Goal: Task Accomplishment & Management: Use online tool/utility

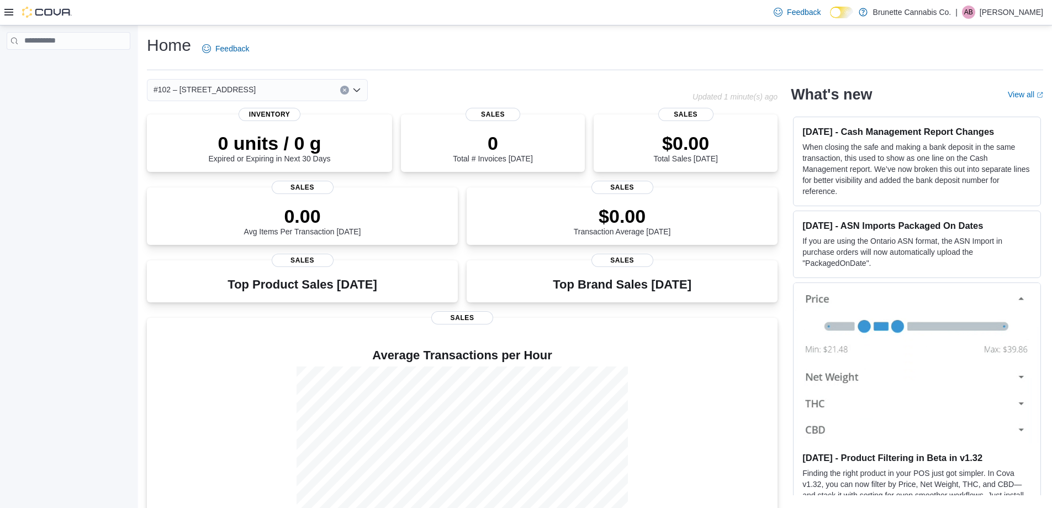
click at [10, 10] on icon at bounding box center [8, 12] width 9 height 7
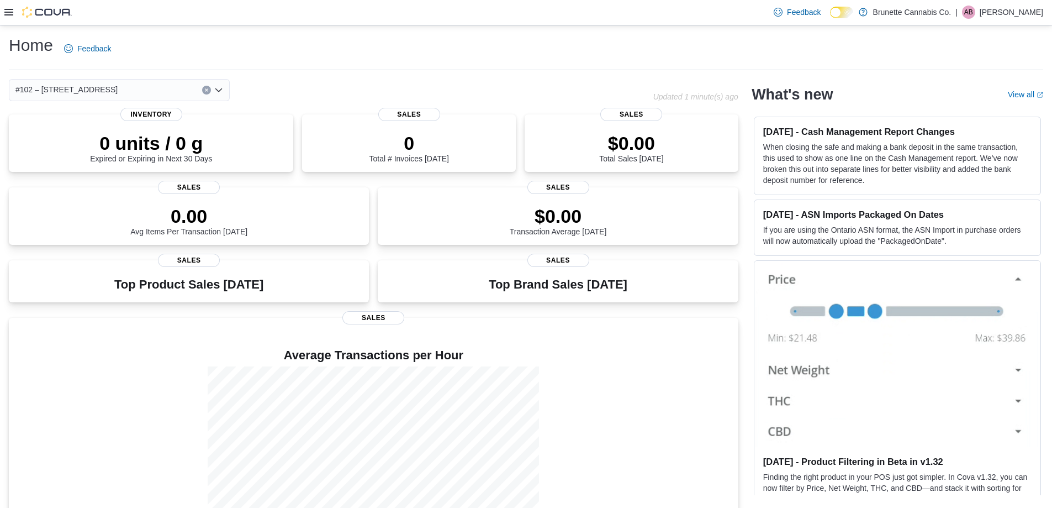
click at [10, 12] on icon at bounding box center [8, 12] width 9 height 7
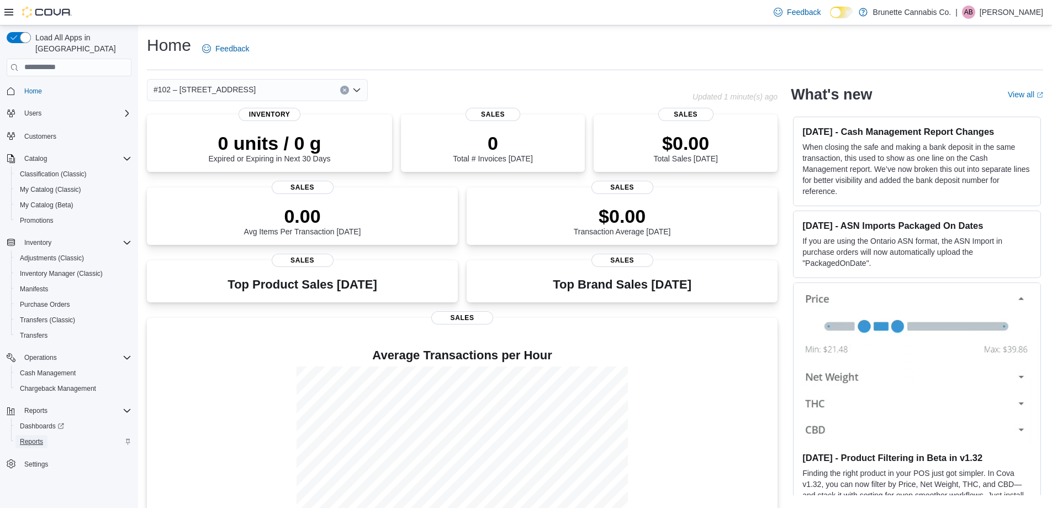
click at [30, 437] on span "Reports" at bounding box center [31, 441] width 23 height 9
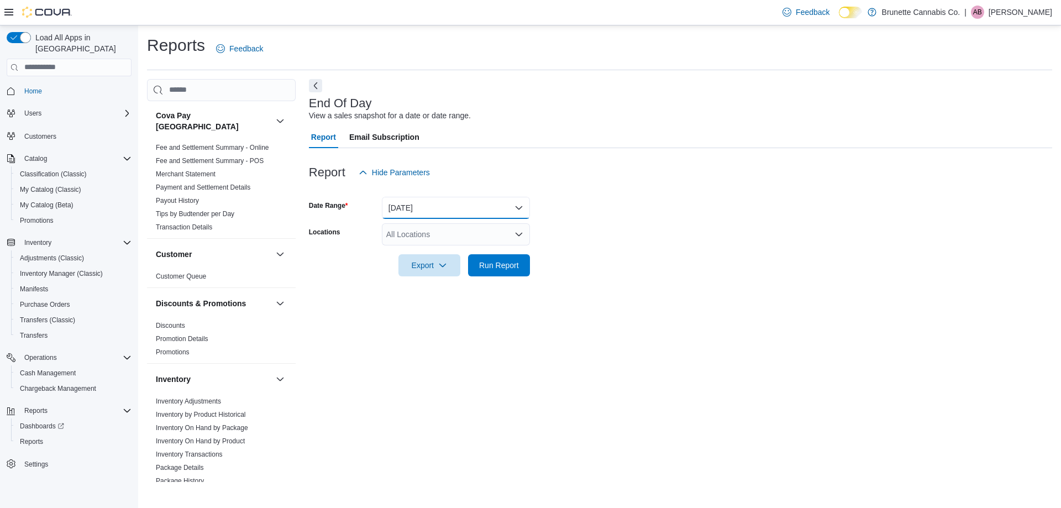
click at [468, 200] on button "[DATE]" at bounding box center [456, 208] width 148 height 22
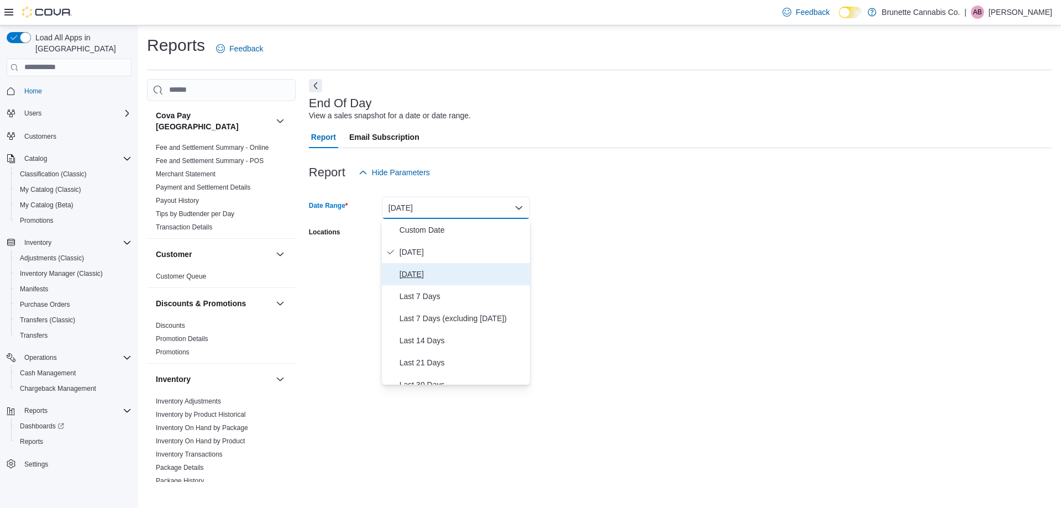
click at [442, 275] on span "[DATE]" at bounding box center [462, 273] width 126 height 13
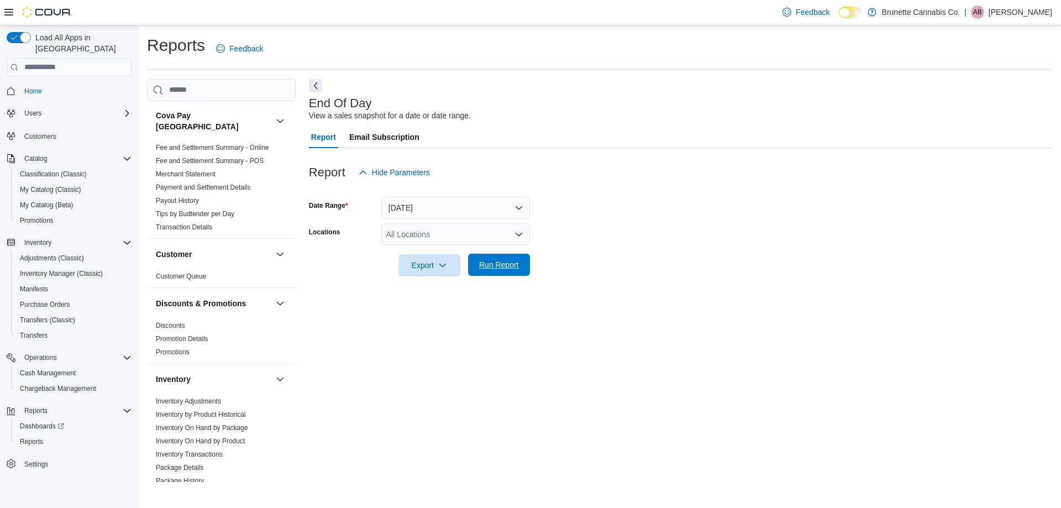
click at [491, 271] on span "Run Report" at bounding box center [498, 265] width 49 height 22
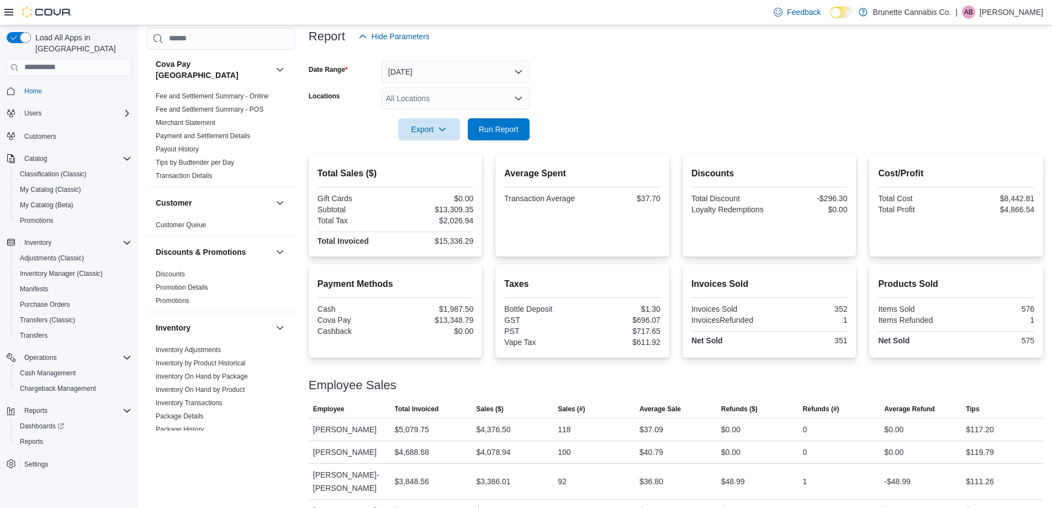
scroll to position [168, 0]
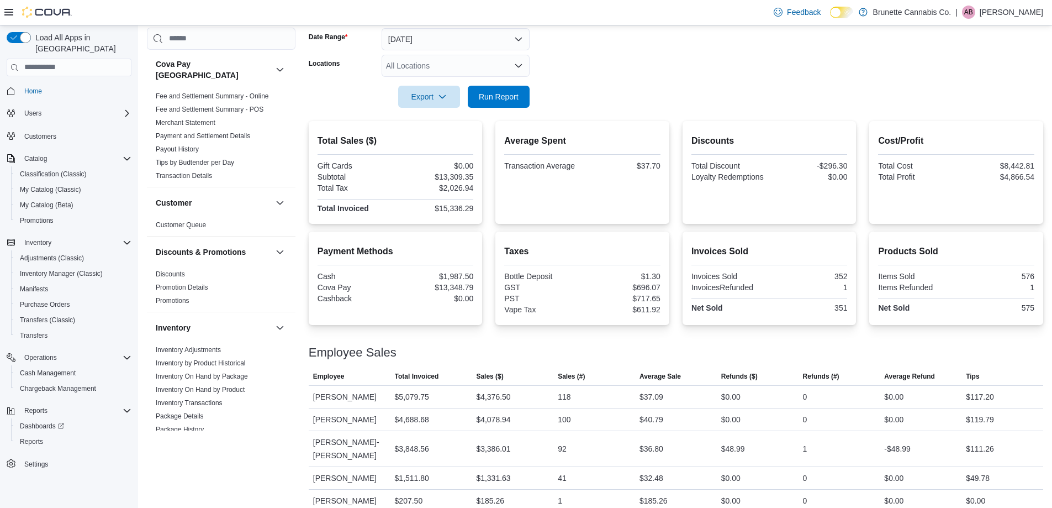
click at [460, 276] on div "$1,987.50" at bounding box center [436, 276] width 76 height 9
copy div "1,987.50"
click at [467, 286] on div "$13,348.79" at bounding box center [436, 287] width 76 height 9
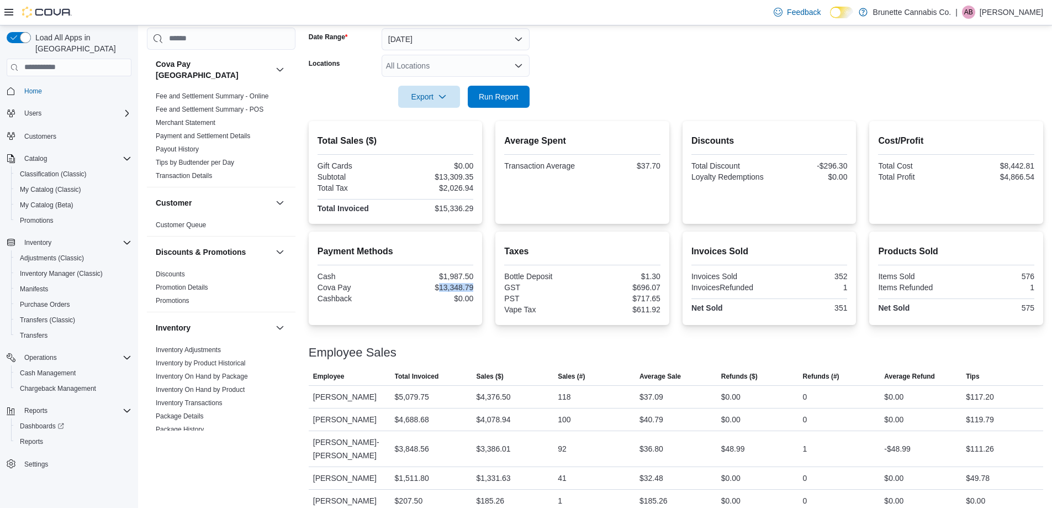
copy div "13,348.79"
click at [610, 104] on form "Date Range [DATE] Locations All Locations Export Run Report" at bounding box center [676, 61] width 735 height 93
click at [447, 101] on span "Export" at bounding box center [429, 96] width 49 height 22
click at [425, 142] on span "Export to Pdf" at bounding box center [431, 140] width 50 height 9
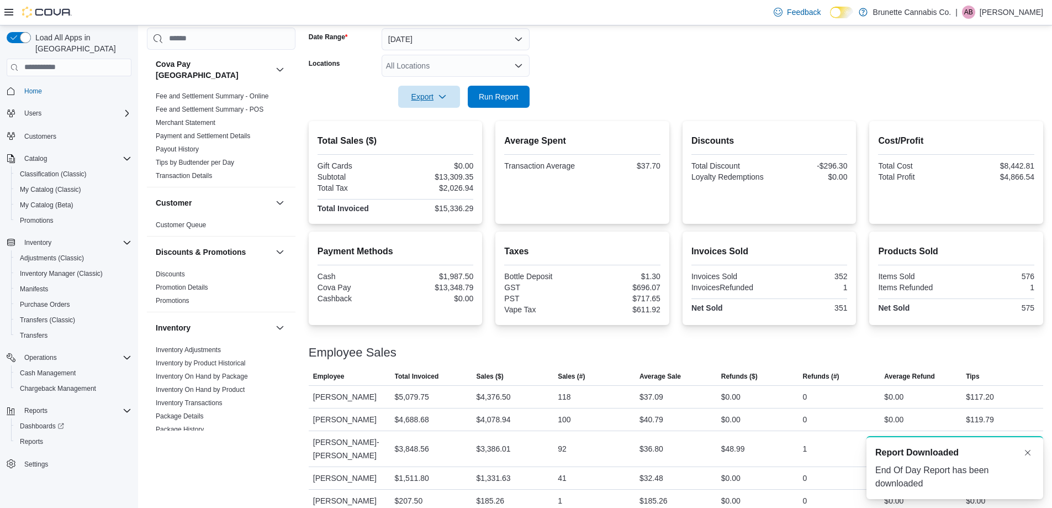
scroll to position [0, 0]
